Goal: Find specific page/section: Find specific page/section

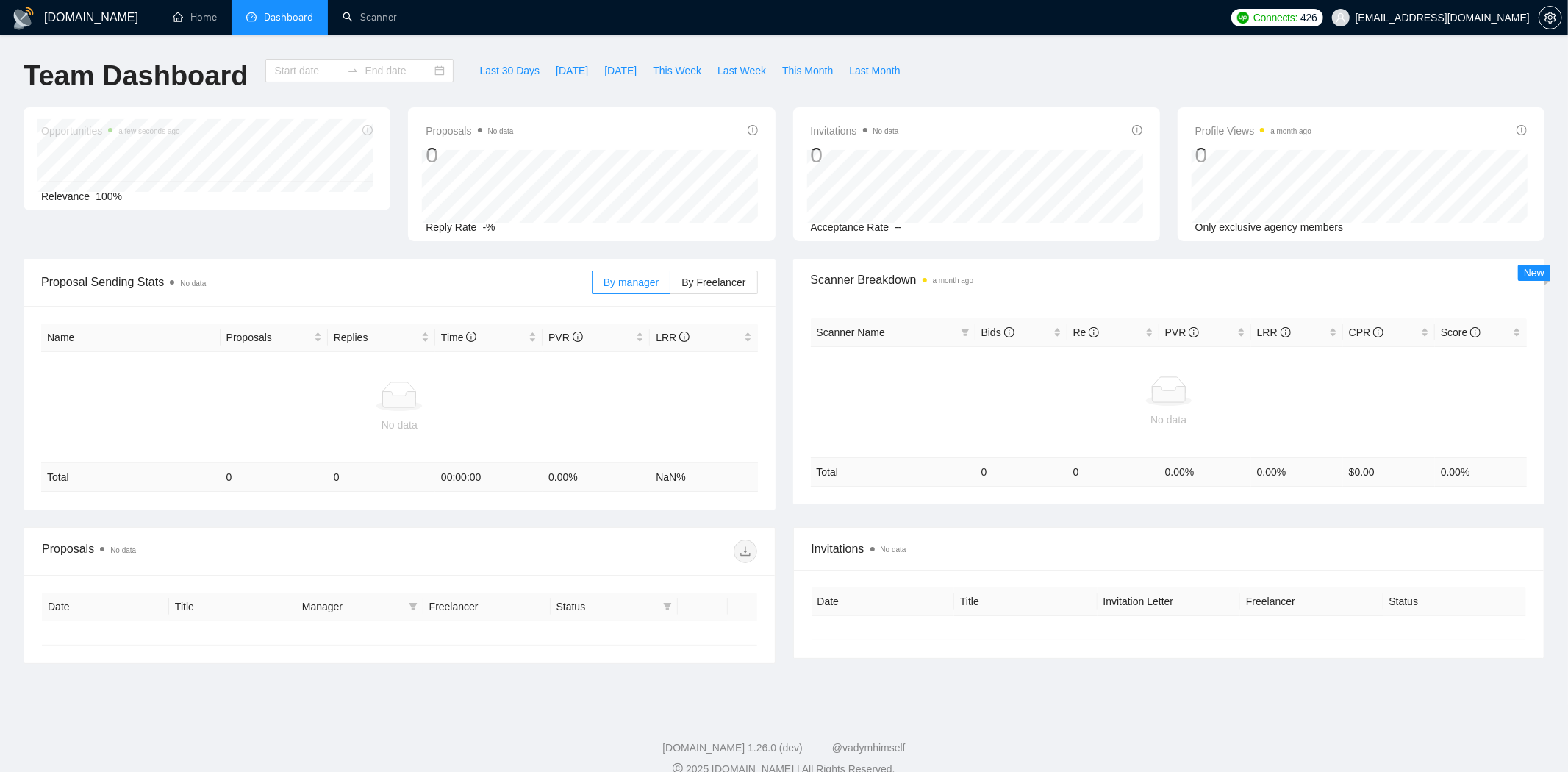
type input "[DATE]"
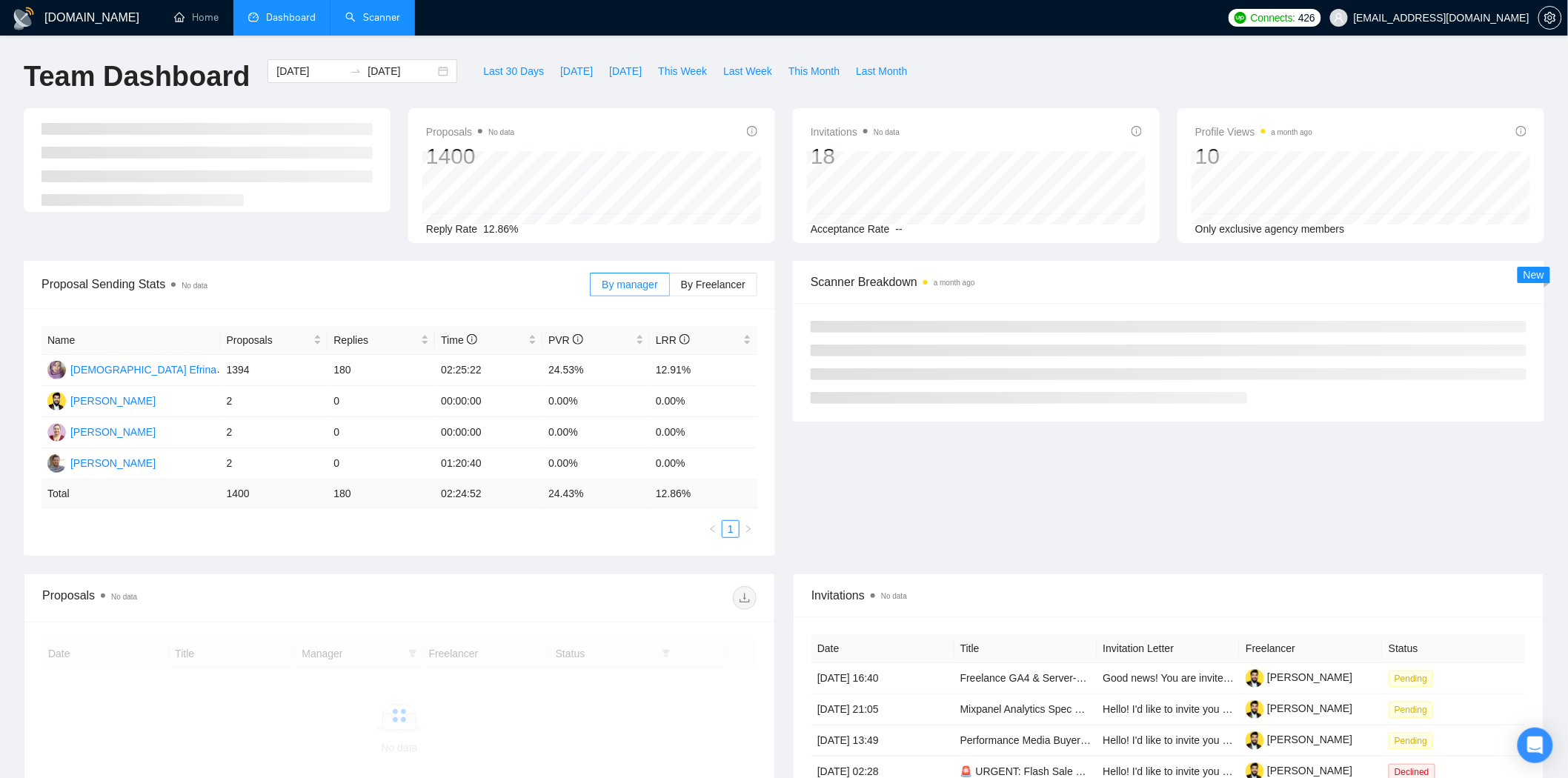
click at [397, 24] on link "Scanner" at bounding box center [373, 17] width 55 height 12
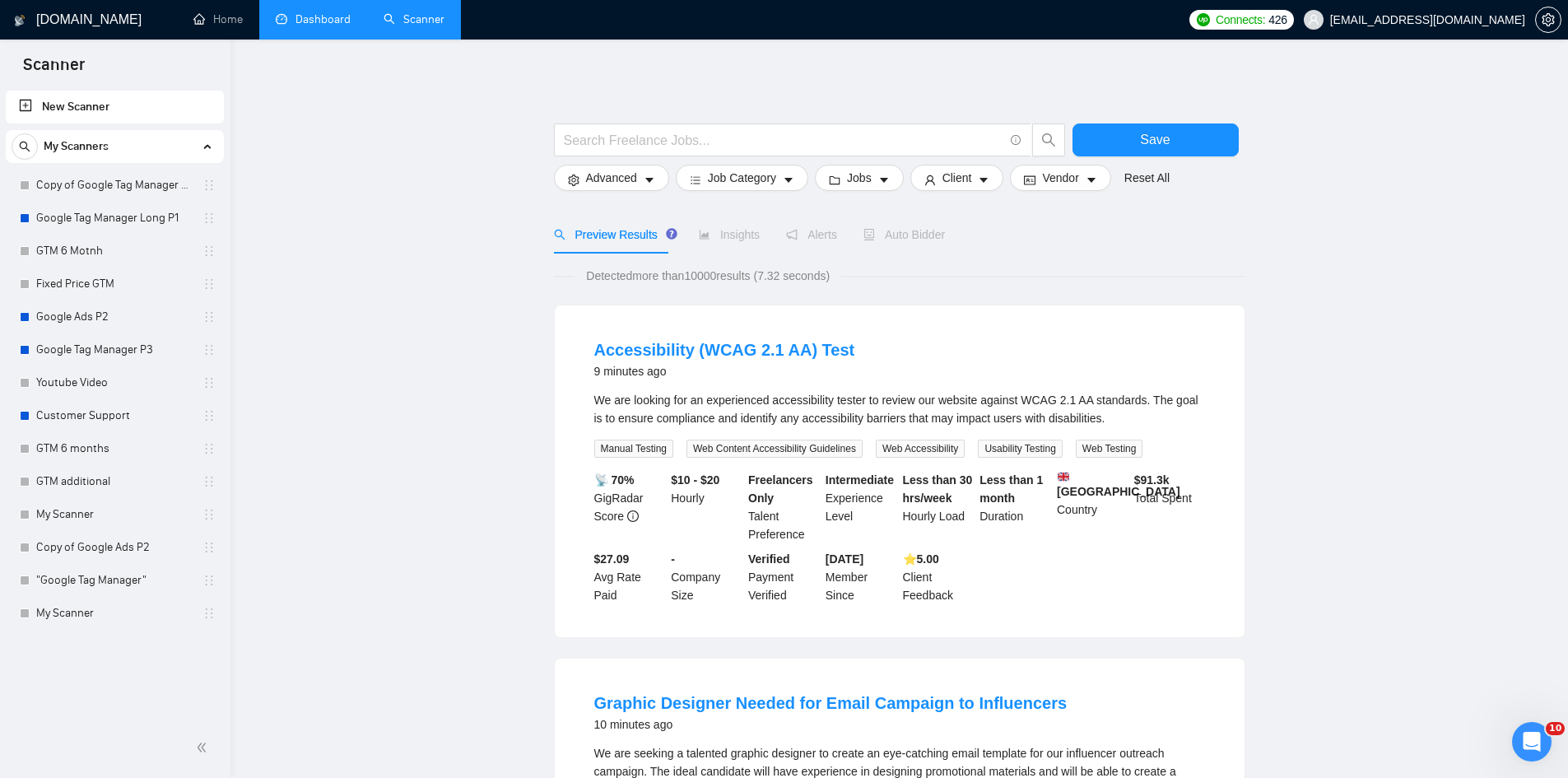
click at [311, 22] on link "Dashboard" at bounding box center [314, 18] width 75 height 14
click at [389, 17] on link "Scanner" at bounding box center [414, 18] width 61 height 14
click at [136, 191] on link "Copy of Google Tag Manager Long P1" at bounding box center [114, 185] width 156 height 33
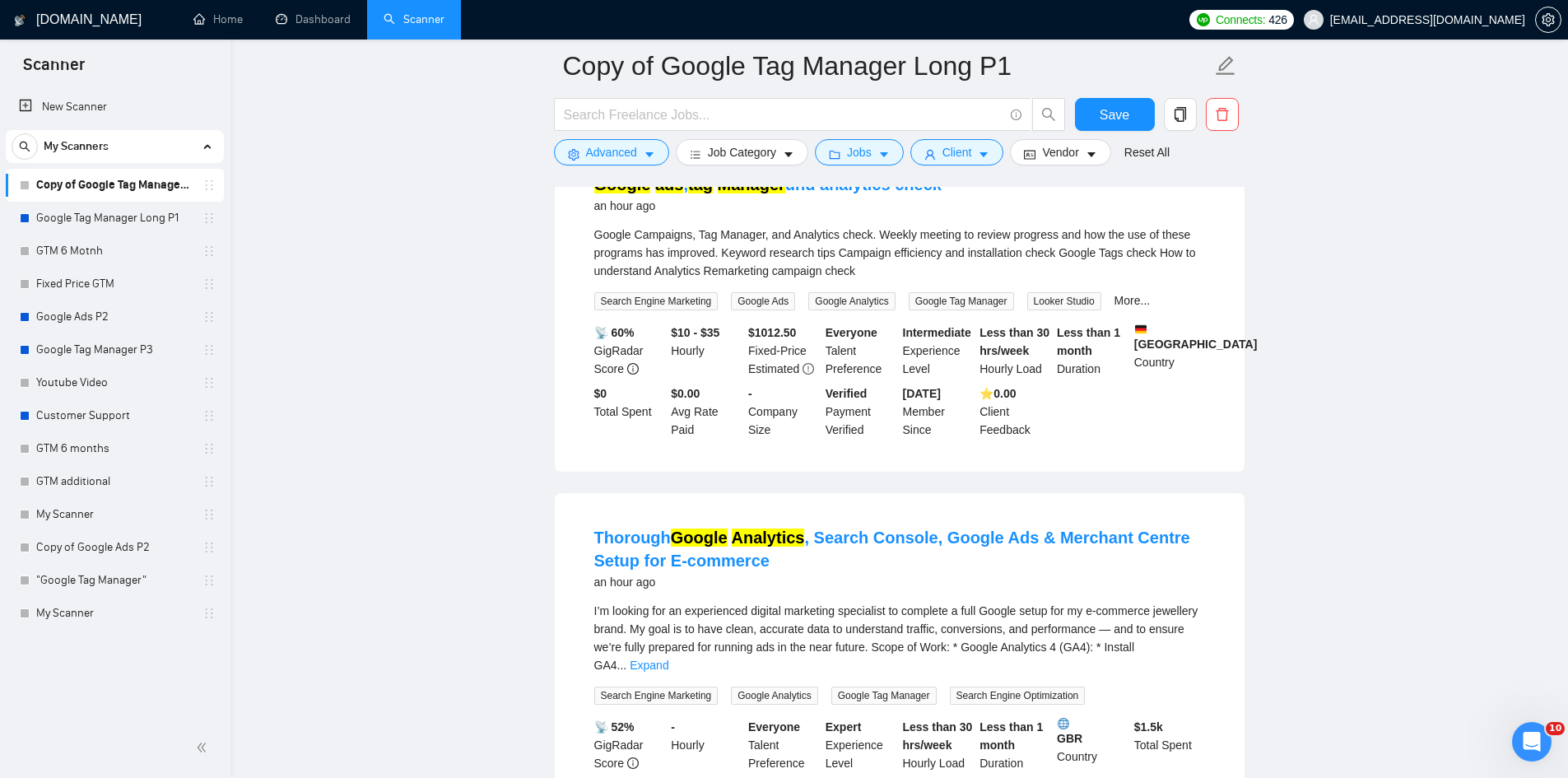
scroll to position [659, 0]
